Goal: Task Accomplishment & Management: Complete application form

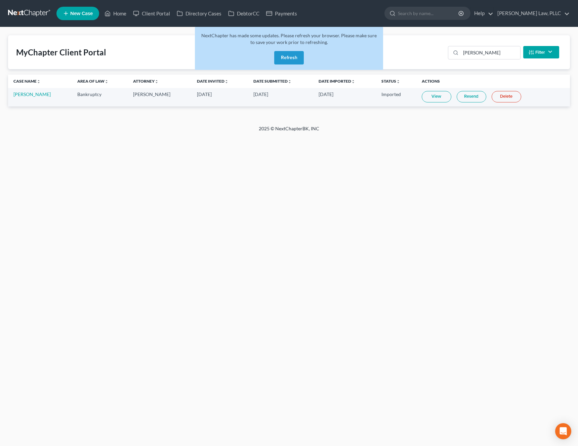
click at [283, 66] on div "NextChapter has made some updates. Please refresh your browser. Please make sur…" at bounding box center [289, 48] width 188 height 43
click at [288, 59] on button "Refresh" at bounding box center [289, 57] width 30 height 13
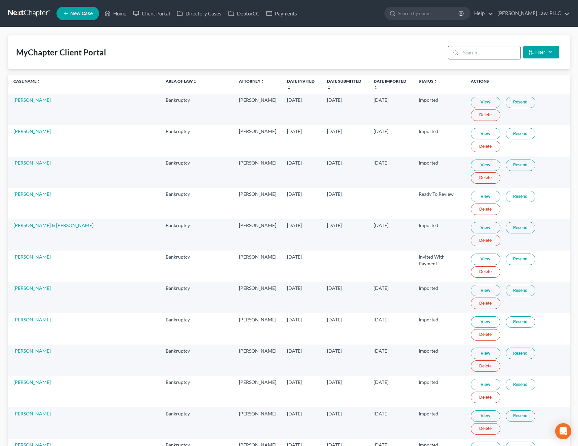
click at [475, 57] on input "search" at bounding box center [490, 52] width 59 height 13
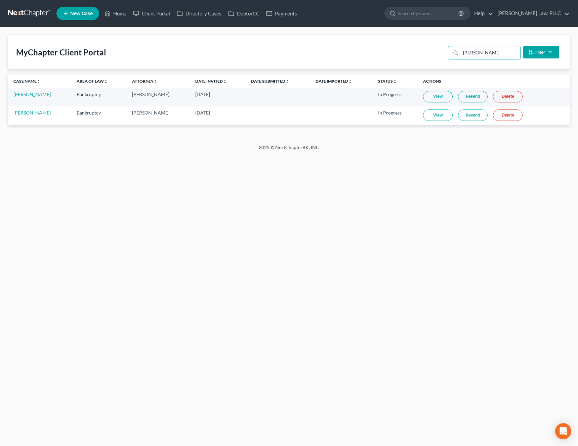
type input "tyrone"
click at [30, 113] on link "Tyrone Wilson Jr" at bounding box center [31, 113] width 37 height 6
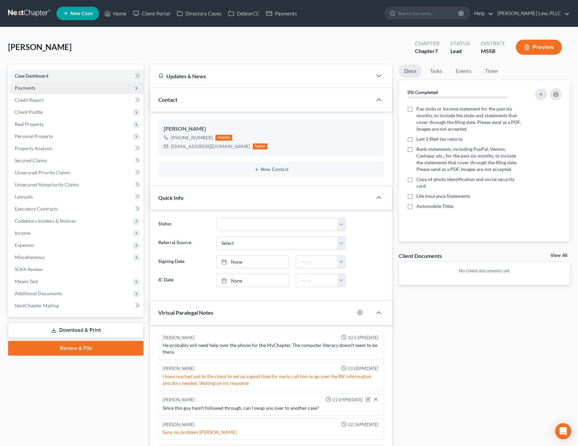
scroll to position [178, 0]
click at [53, 90] on span "Payments" at bounding box center [76, 88] width 134 height 12
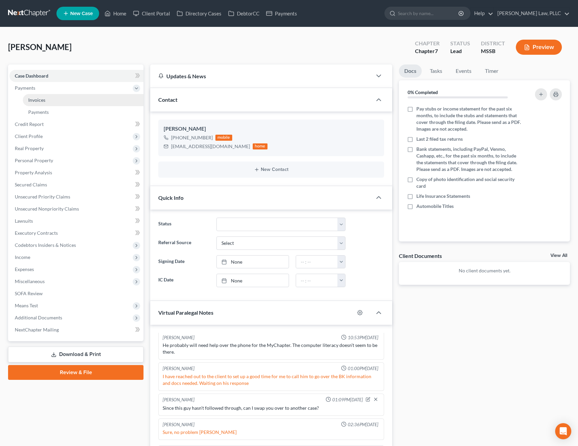
click at [48, 102] on link "Invoices" at bounding box center [83, 100] width 121 height 12
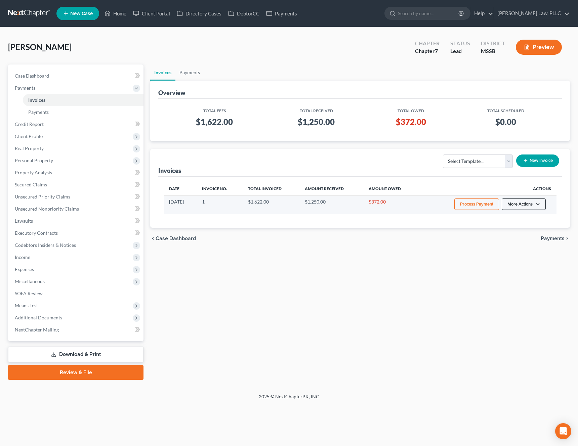
click at [518, 208] on button "More Actions" at bounding box center [524, 204] width 44 height 11
click at [477, 205] on button "Process Payment" at bounding box center [476, 204] width 45 height 11
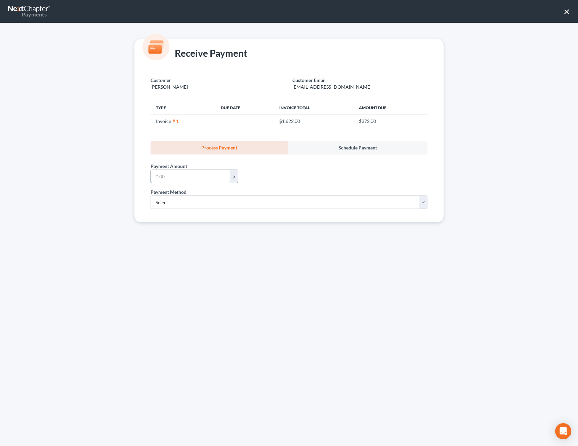
click at [205, 181] on input "text" at bounding box center [190, 176] width 79 height 13
type input "371"
click at [219, 205] on select "Select ACH Credit Card" at bounding box center [289, 202] width 277 height 13
select select "0"
click at [151, 196] on select "Select ACH Credit Card" at bounding box center [289, 202] width 277 height 13
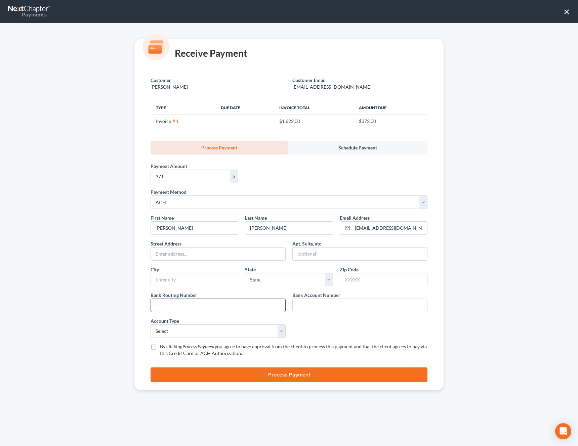
click at [186, 308] on input "text" at bounding box center [218, 305] width 134 height 13
click at [176, 347] on span "By clicking" at bounding box center [171, 347] width 23 height 6
click at [167, 347] on input "By clicking Process Payment you agree to have approval from the client to proce…" at bounding box center [165, 345] width 4 height 4
checkbox input "true"
click at [188, 335] on select "Select Checking Savings" at bounding box center [218, 331] width 135 height 13
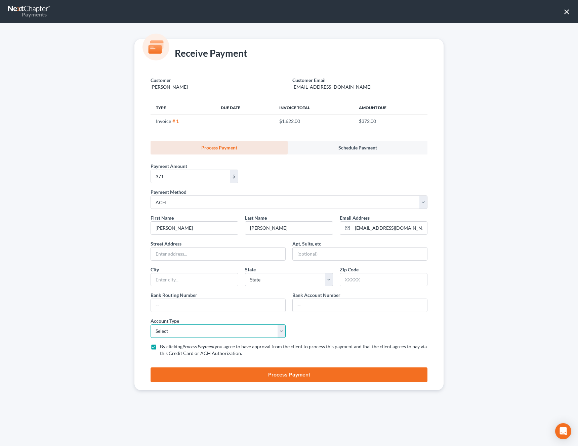
select select "0"
click at [151, 325] on select "Select Checking Savings" at bounding box center [218, 331] width 135 height 13
click at [190, 306] on input "text" at bounding box center [218, 305] width 134 height 13
drag, startPoint x: 193, startPoint y: 307, endPoint x: 126, endPoint y: 304, distance: 66.3
click at [126, 304] on div "Receive Payment Customer Wilson, Tyrone Customer Email tyronewilson9933@gmail.c…" at bounding box center [289, 234] width 578 height 423
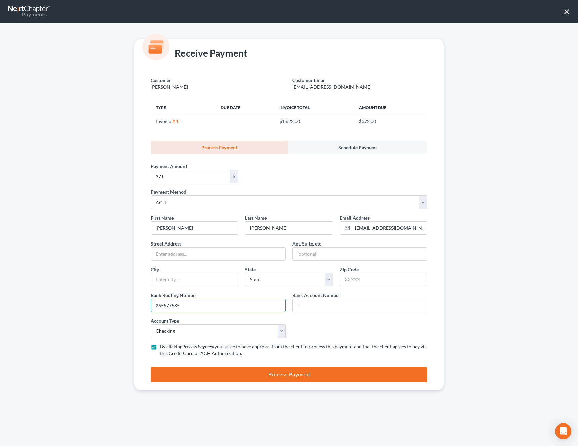
type input "265577585"
click at [322, 300] on input "text" at bounding box center [360, 305] width 134 height 13
type input "0010981922"
click at [216, 256] on input "text" at bounding box center [218, 254] width 134 height 13
type input "4236 Wood St."
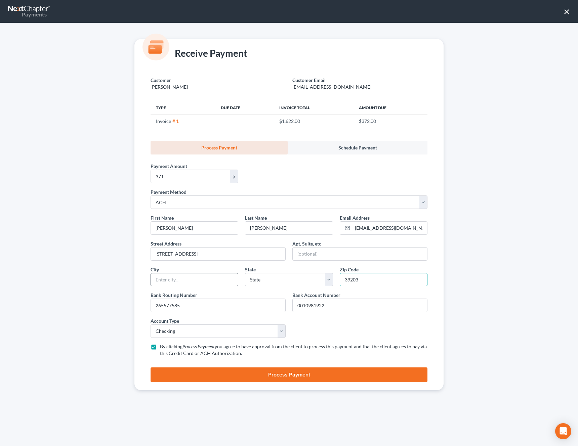
type input "39203"
click at [167, 285] on input "text" at bounding box center [194, 279] width 87 height 13
type input "Jackson"
click at [265, 280] on select "State AL AK AR AZ CA CO CT DE DC FL GA GU HI ID IL IN IA KS KY LA ME MD MA MI M…" at bounding box center [289, 279] width 88 height 13
select select "25"
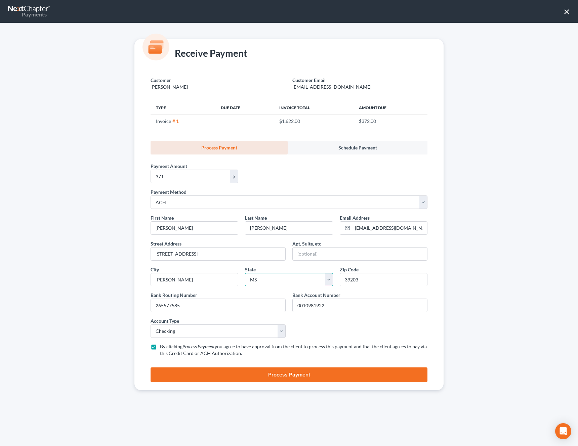
click at [245, 273] on select "State AL AK AR AZ CA CO CT DE DC FL GA GU HI ID IL IN IA KS KY LA ME MD MA MI M…" at bounding box center [289, 279] width 88 height 13
click at [208, 174] on input "371" at bounding box center [190, 176] width 79 height 13
type input "372"
click at [269, 374] on button "Process Payment" at bounding box center [289, 375] width 277 height 15
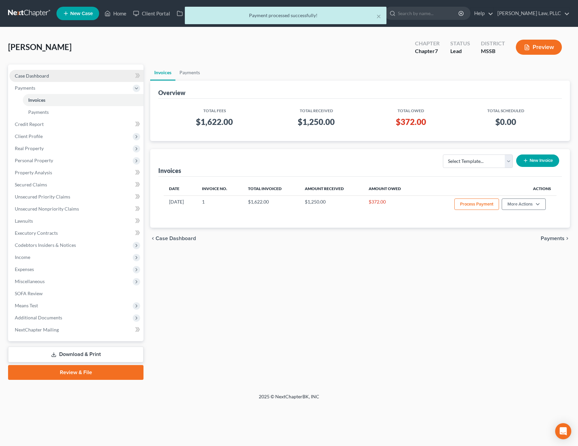
click at [58, 75] on link "Case Dashboard" at bounding box center [76, 76] width 134 height 12
select select "5"
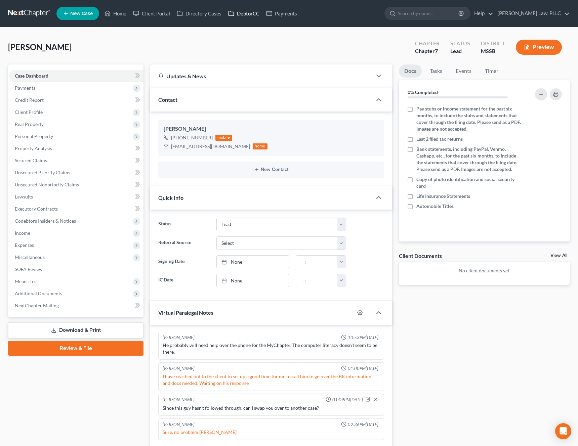
click at [250, 15] on link "DebtorCC" at bounding box center [244, 13] width 38 height 12
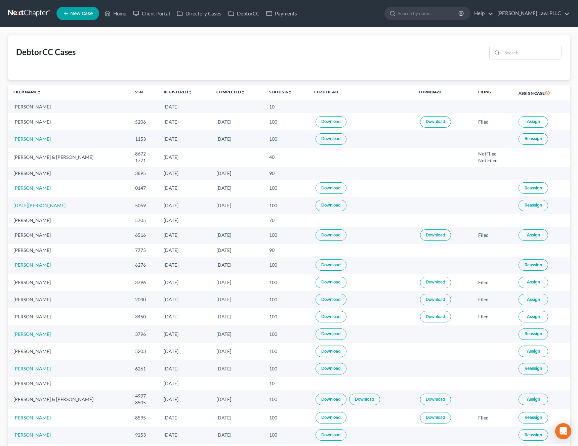
click at [533, 65] on div "DebtorCC Cases" at bounding box center [289, 52] width 562 height 34
click at [533, 58] on input "search" at bounding box center [531, 52] width 59 height 13
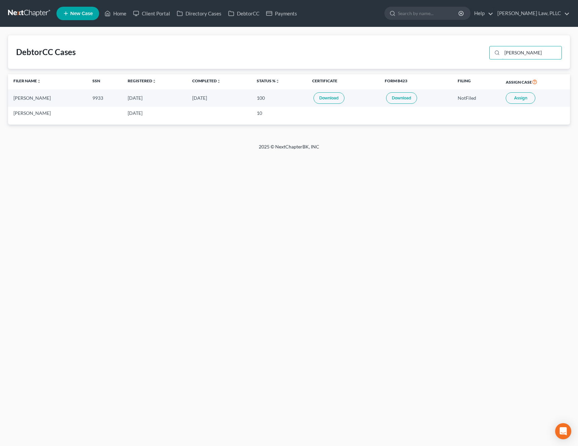
type input "tyrone"
click at [535, 100] on td "Assign" at bounding box center [535, 97] width 70 height 17
click at [518, 100] on span "Assign" at bounding box center [520, 97] width 13 height 5
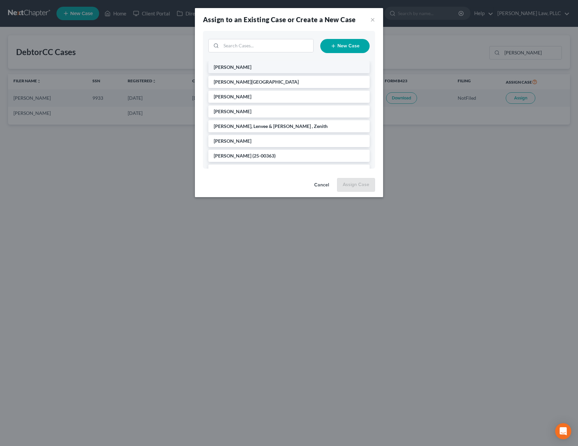
click at [237, 67] on span "Wilson, Tyrone" at bounding box center [233, 67] width 38 height 6
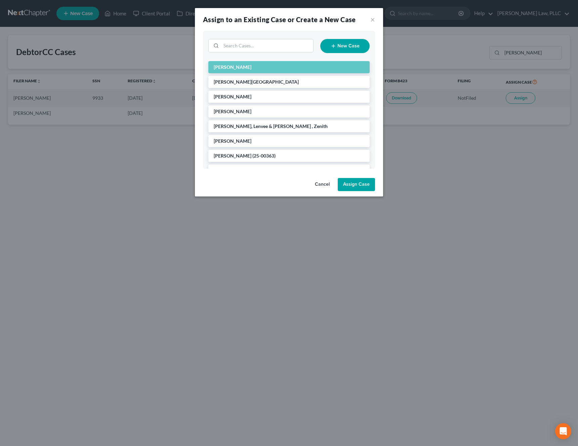
click at [365, 187] on button "Assign Case" at bounding box center [356, 184] width 37 height 13
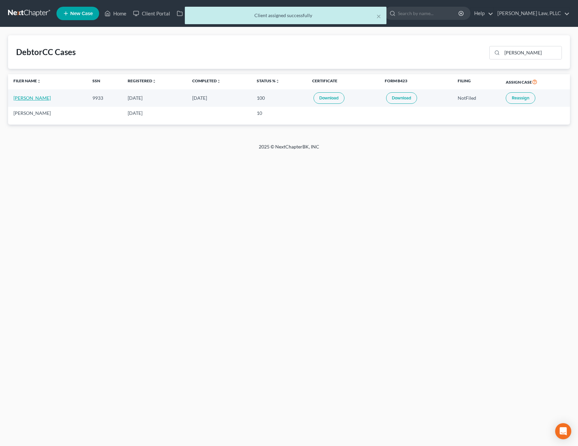
click at [42, 97] on link "Tyrone Wilson" at bounding box center [31, 98] width 37 height 6
select select "5"
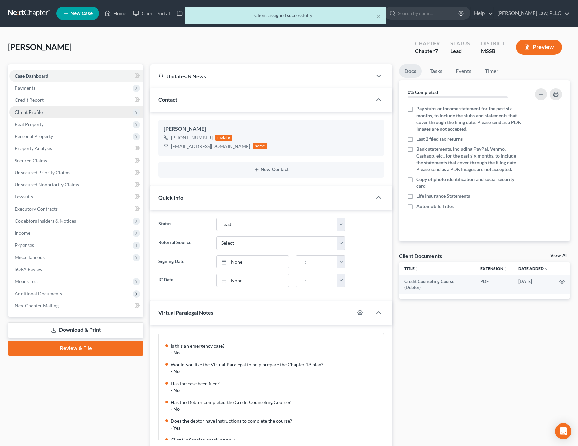
scroll to position [238, 0]
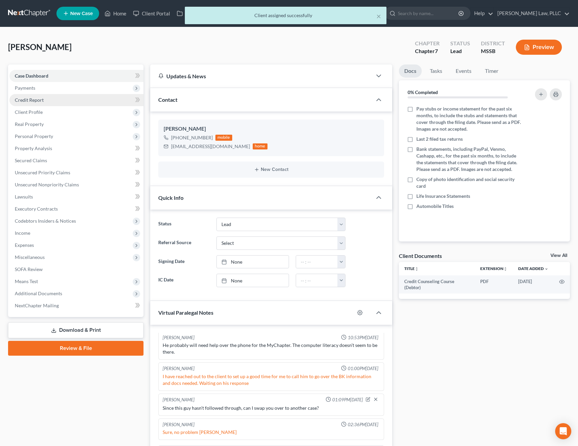
click at [62, 99] on link "Credit Report" at bounding box center [76, 100] width 134 height 12
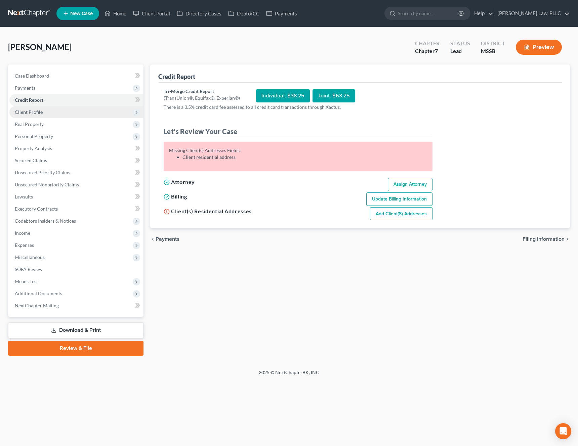
click at [54, 115] on span "Client Profile" at bounding box center [76, 112] width 134 height 12
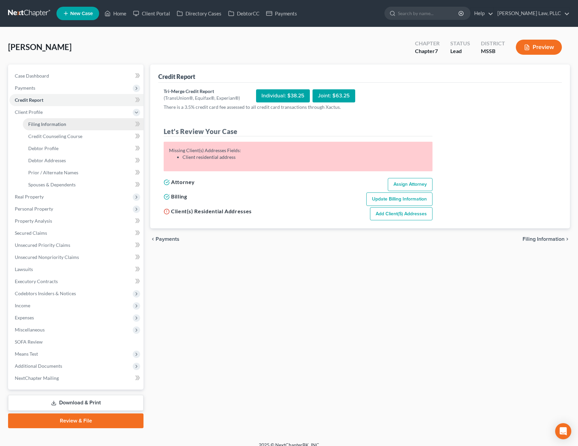
click at [52, 122] on span "Filing Information" at bounding box center [47, 124] width 38 height 6
select select "1"
select select "0"
select select "25"
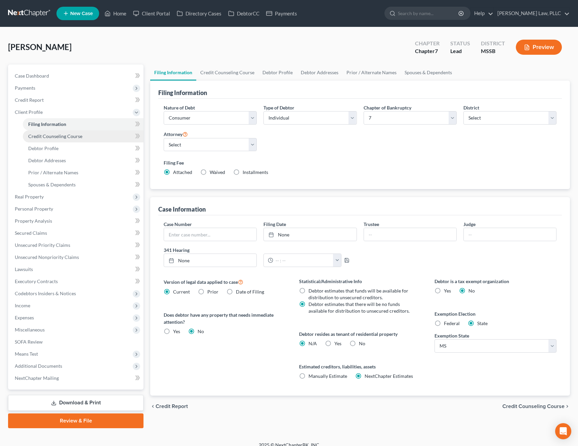
click at [52, 135] on span "Credit Counseling Course" at bounding box center [55, 136] width 54 height 6
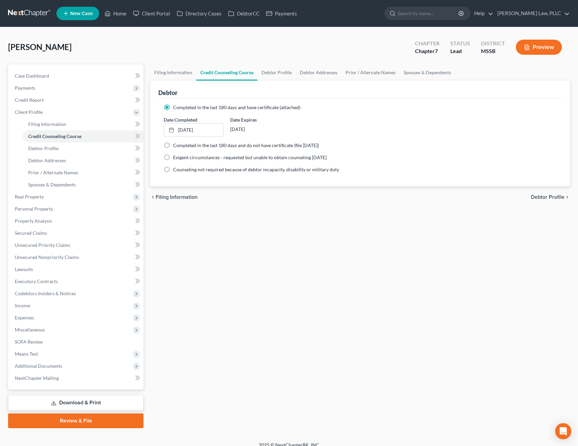
click at [177, 220] on div "Filing Information Credit Counseling Course Debtor Profile Debtor Addresses Pri…" at bounding box center [360, 247] width 426 height 364
click at [123, 17] on link "Home" at bounding box center [115, 13] width 29 height 12
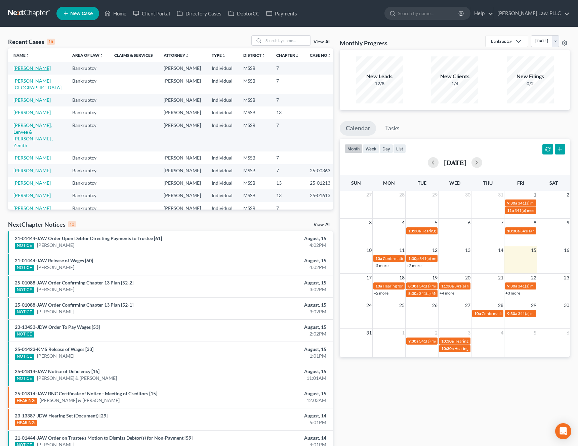
click at [39, 67] on link "Wilson, Tyrone" at bounding box center [31, 68] width 37 height 6
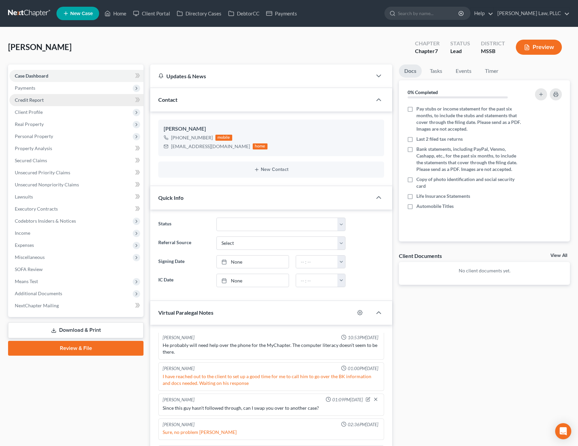
scroll to position [178, 0]
click at [43, 113] on span "Client Profile" at bounding box center [76, 112] width 134 height 12
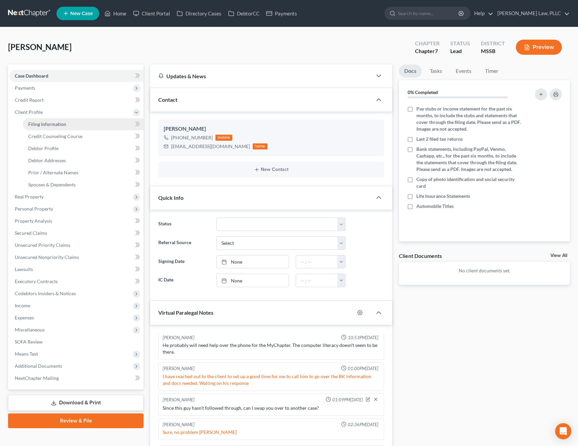
click at [47, 129] on link "Filing Information" at bounding box center [83, 124] width 121 height 12
select select "1"
select select "0"
select select "25"
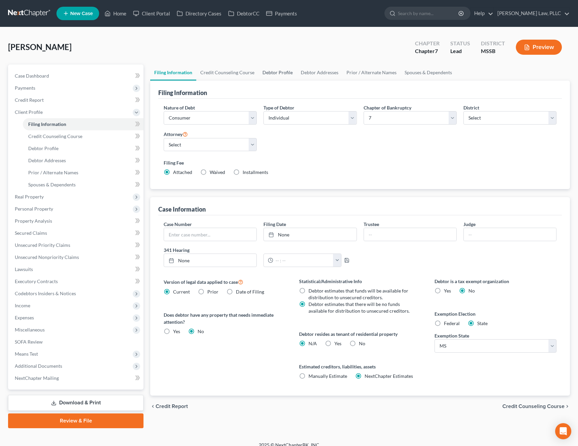
click at [282, 72] on link "Debtor Profile" at bounding box center [277, 73] width 38 height 16
select select "0"
